Goal: Find specific page/section: Find specific page/section

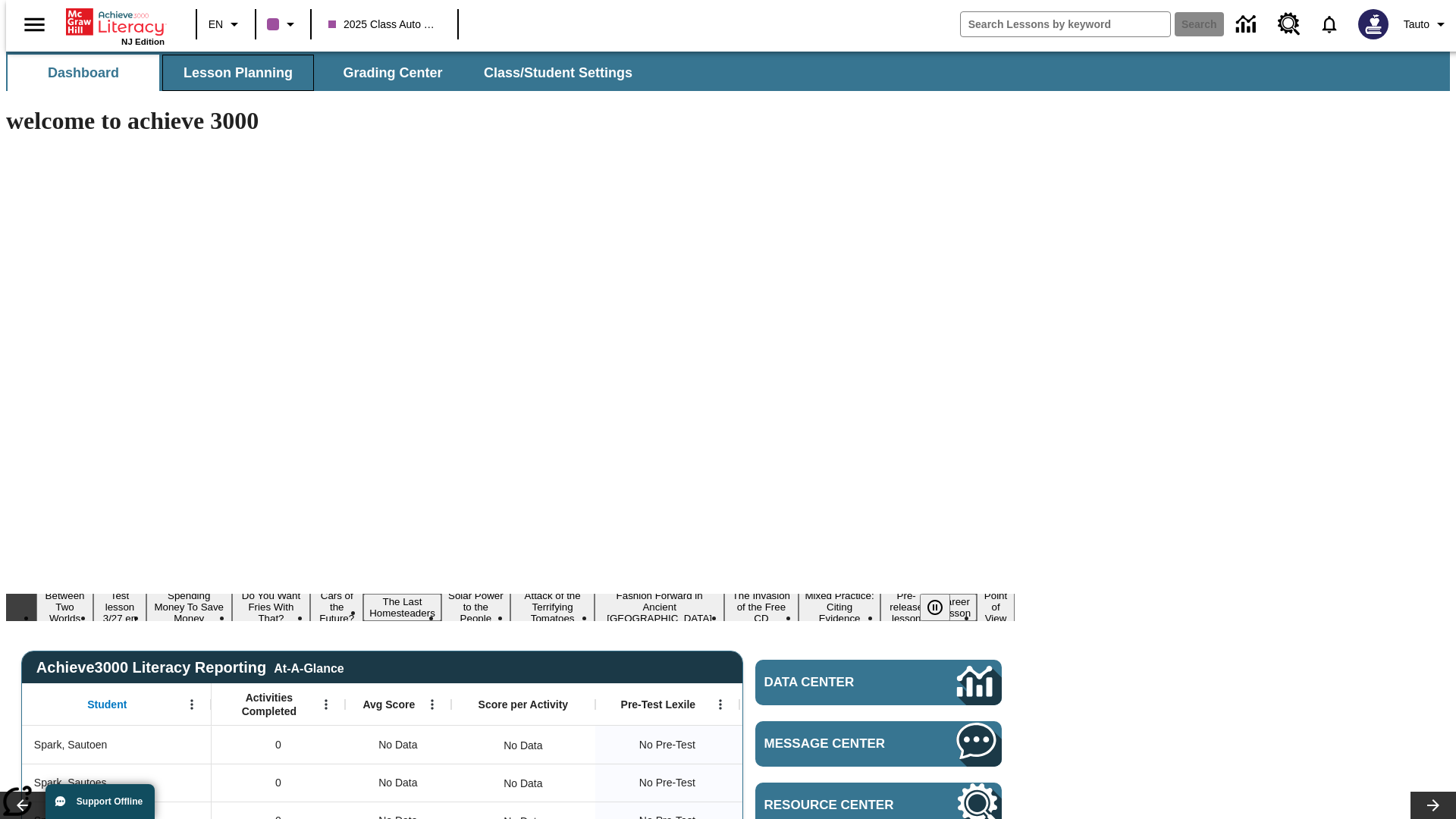
click at [232, 73] on span "Lesson Planning" at bounding box center [238, 74] width 109 height 18
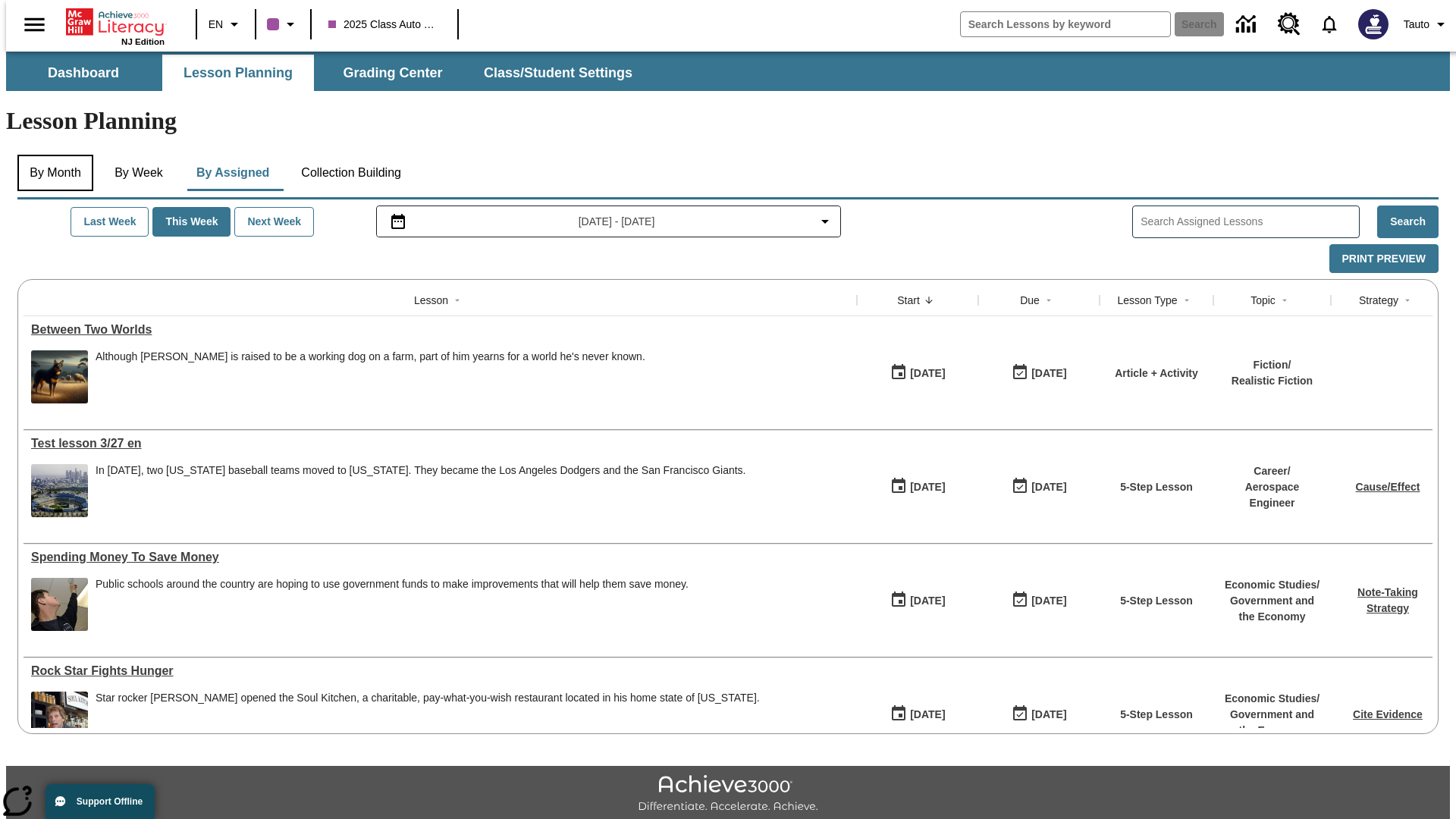
click at [51, 154] on button "By Month" at bounding box center [55, 172] width 76 height 36
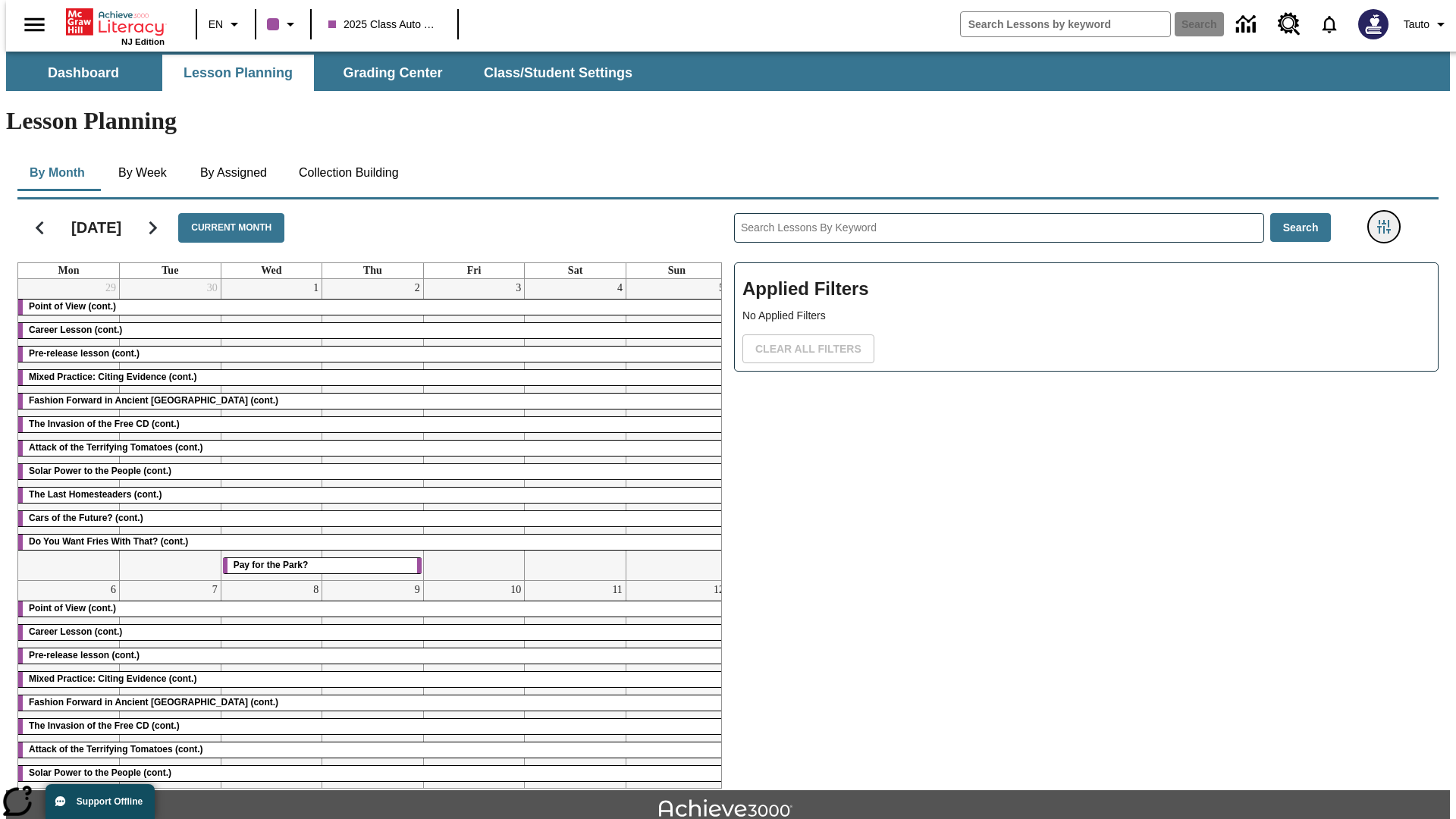
click at [1389, 220] on icon "Filters Side menu" at bounding box center [1384, 227] width 14 height 14
